Goal: Information Seeking & Learning: Learn about a topic

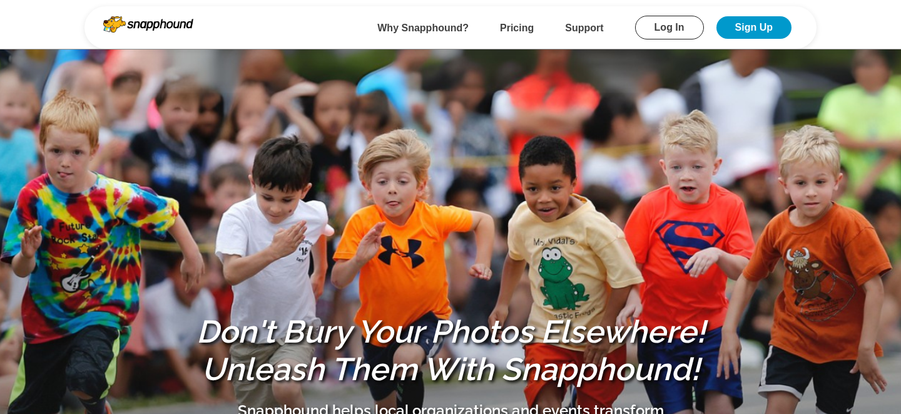
click at [671, 30] on link "Log In" at bounding box center [669, 28] width 69 height 24
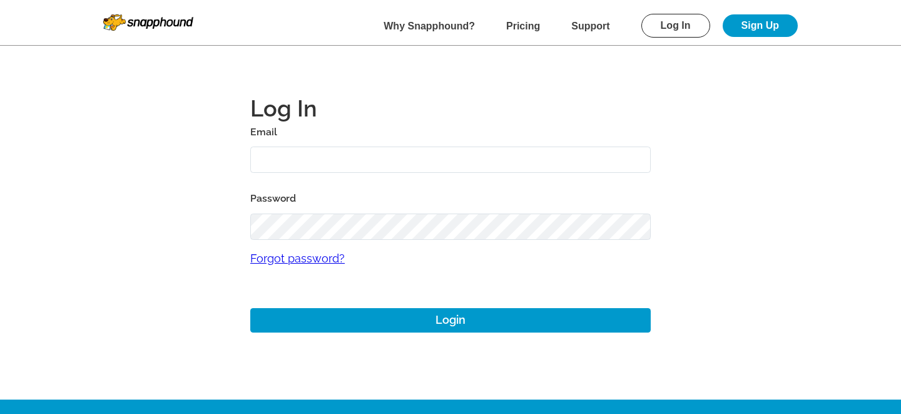
type input "[EMAIL_ADDRESS][DOMAIN_NAME]"
click at [343, 332] on div "Log In Email [EMAIL_ADDRESS][DOMAIN_NAME] Password Forgot password? Login" at bounding box center [450, 214] width 400 height 270
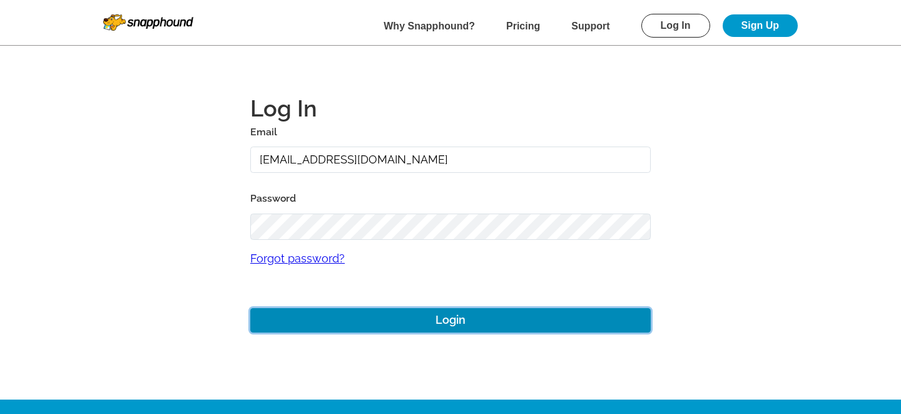
click at [347, 319] on button "Login" at bounding box center [450, 320] width 400 height 24
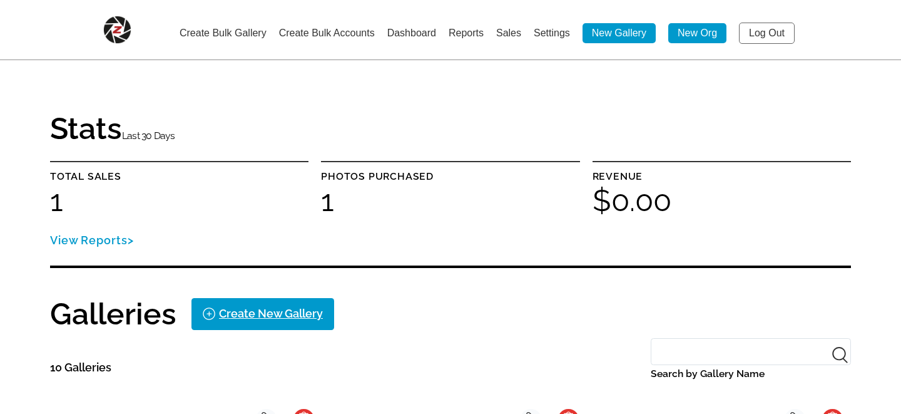
click at [508, 34] on link "Sales" at bounding box center [508, 33] width 25 height 11
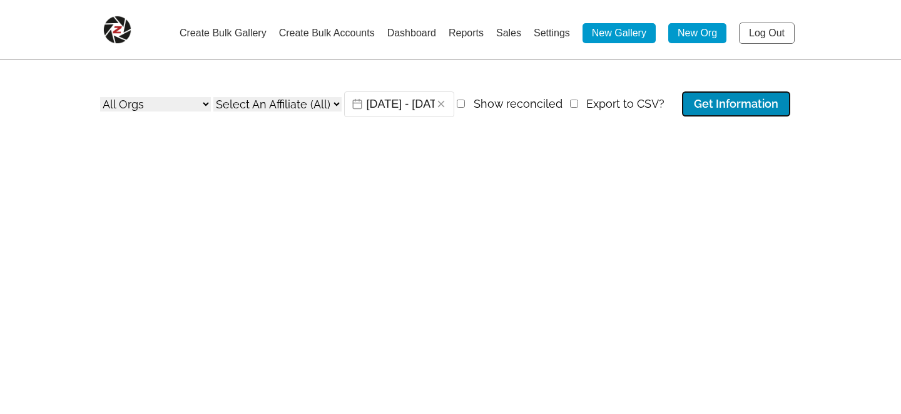
click at [698, 104] on button "Get Information" at bounding box center [736, 104] width 107 height 24
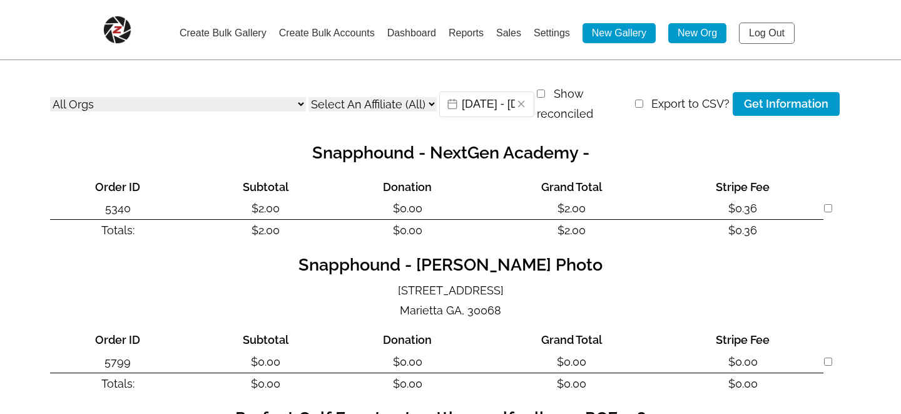
click at [754, 28] on link "Log Out" at bounding box center [767, 33] width 56 height 21
